Goal: Task Accomplishment & Management: Manage account settings

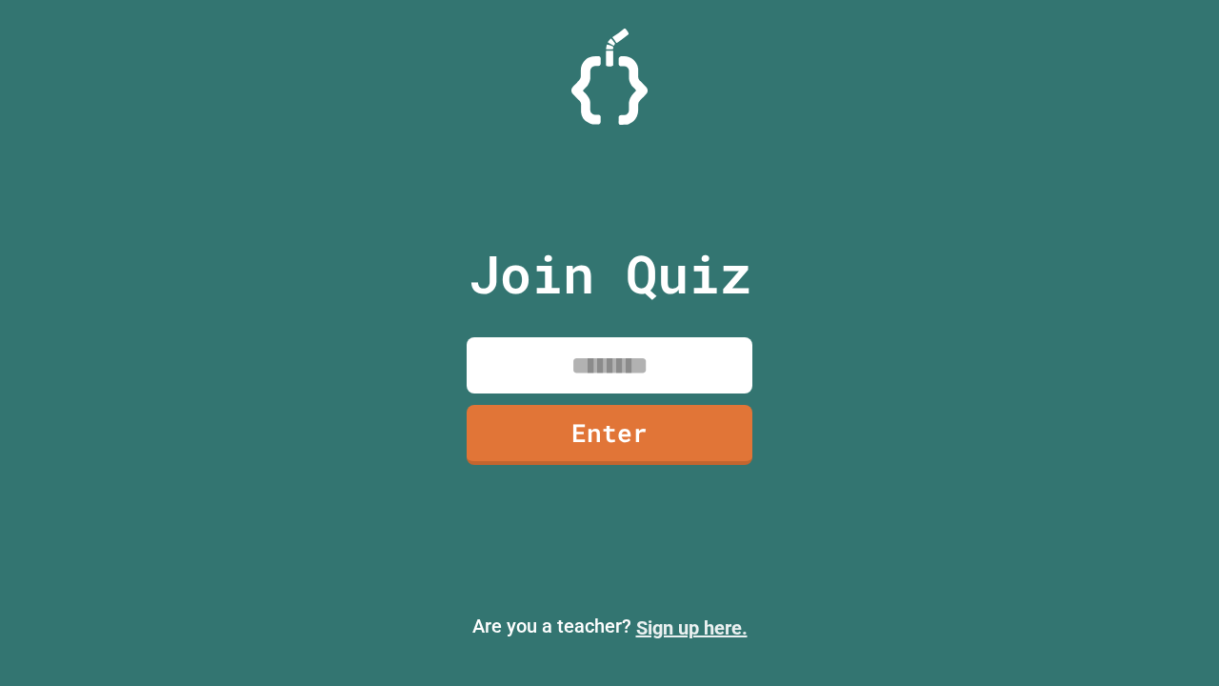
click at [691, 628] on link "Sign up here." at bounding box center [691, 627] width 111 height 23
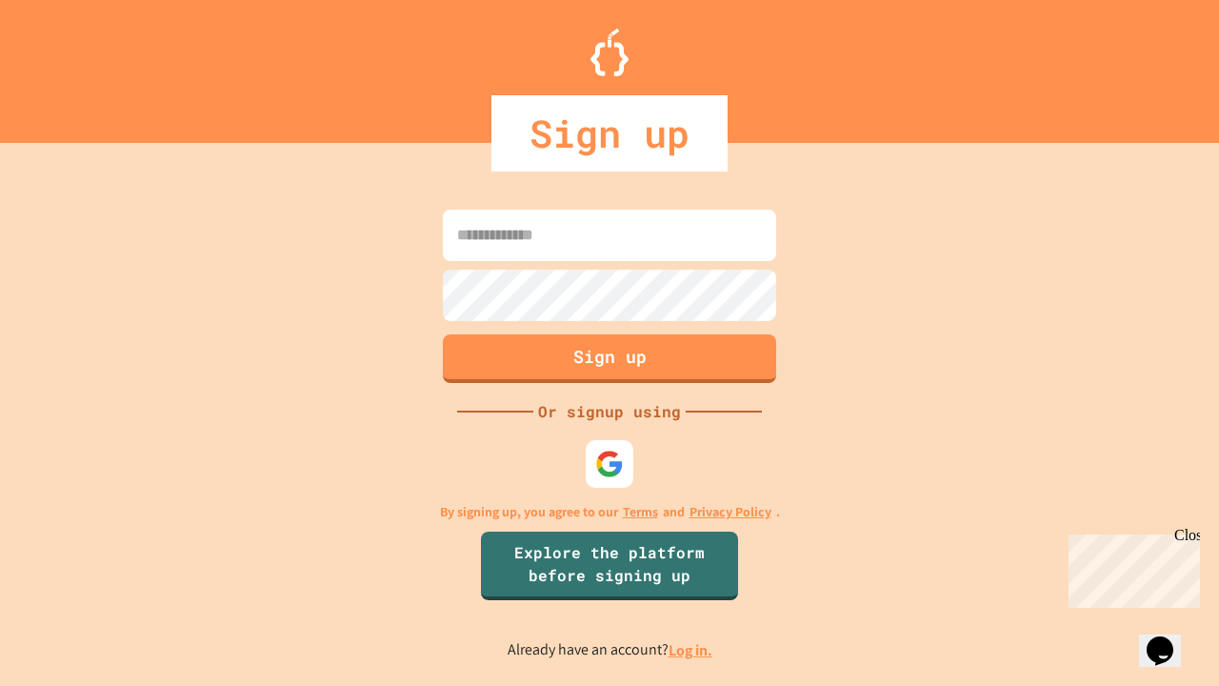
click at [691, 649] on link "Log in." at bounding box center [690, 650] width 44 height 20
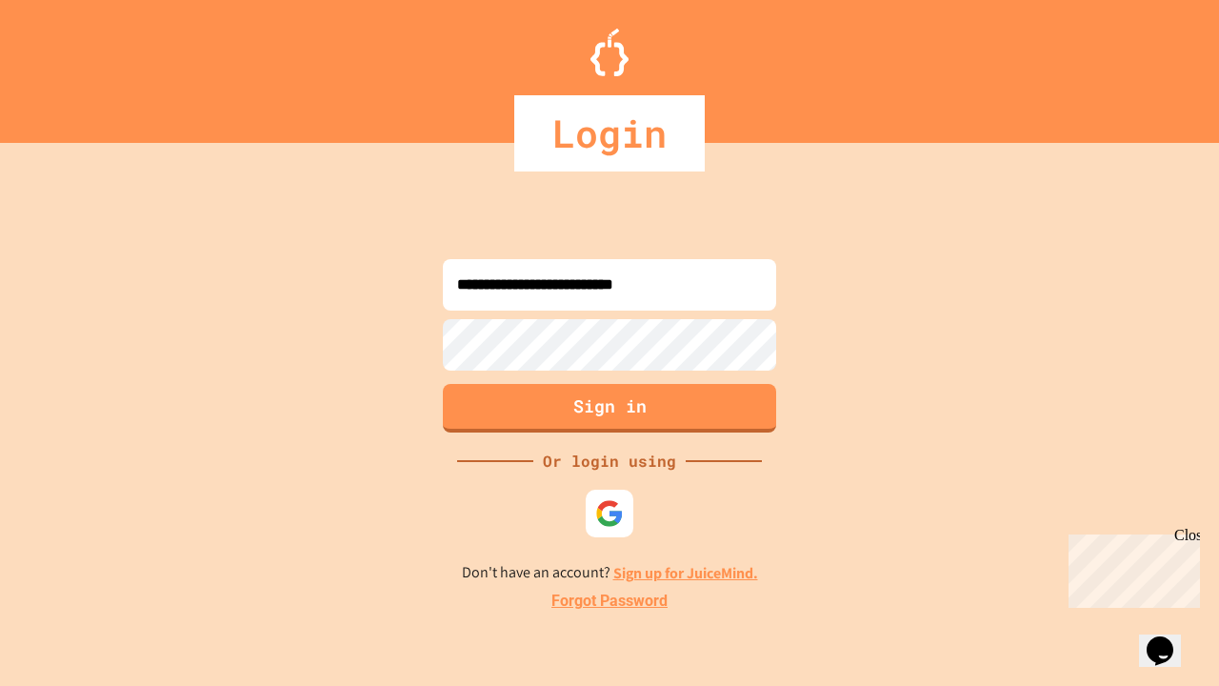
type input "**********"
